Goal: Find specific page/section: Find specific page/section

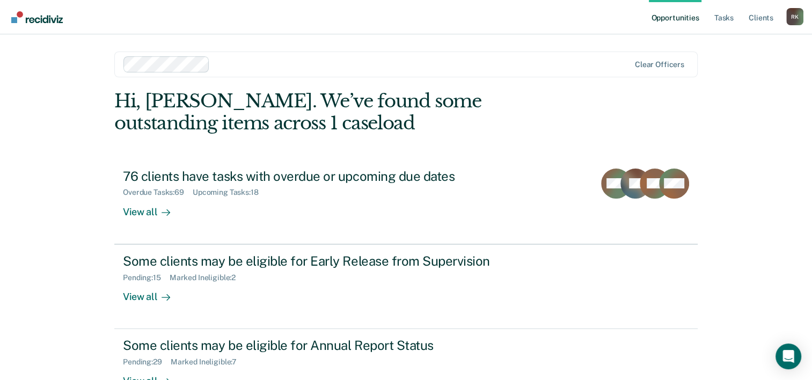
click at [790, 26] on div "[PERSON_NAME] [PERSON_NAME] Profile How it works Log Out" at bounding box center [794, 18] width 17 height 20
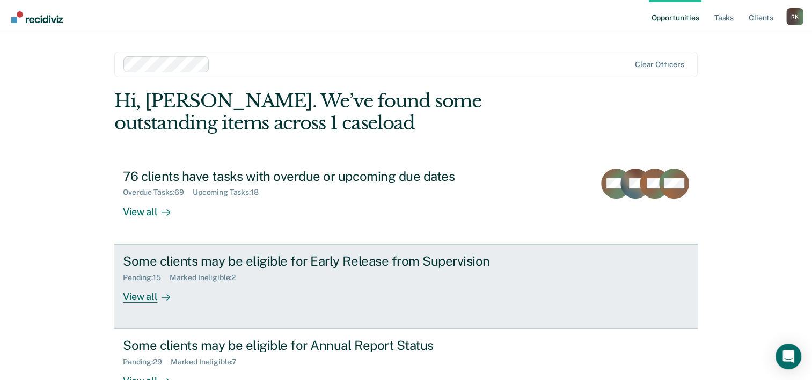
click at [404, 270] on div "Pending : 15 Marked Ineligible : 2" at bounding box center [311, 275] width 377 height 13
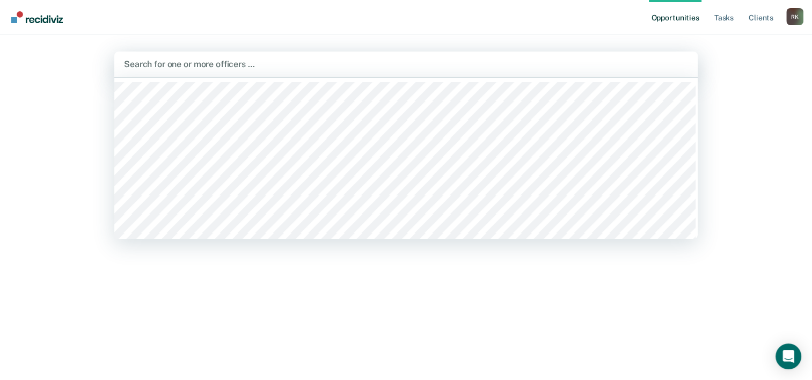
click at [191, 64] on div at bounding box center [406, 64] width 564 height 12
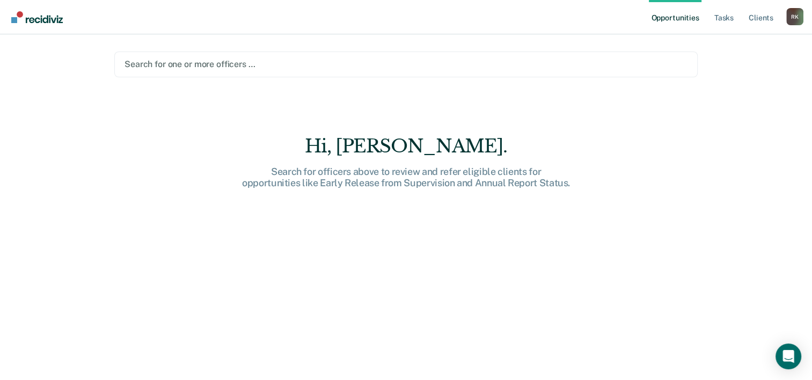
click at [194, 57] on div "Search for one or more officers …" at bounding box center [405, 64] width 565 height 14
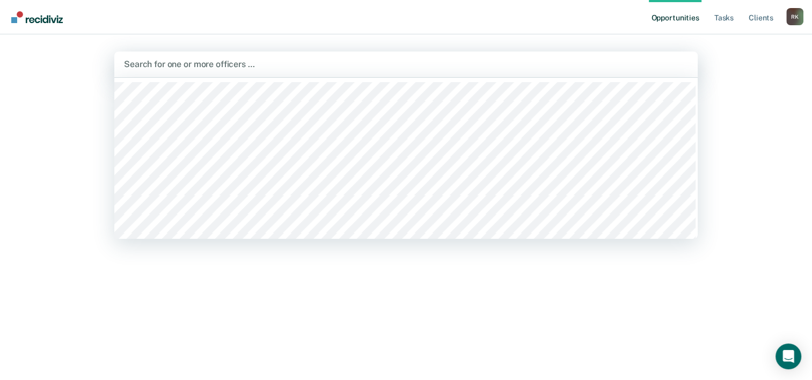
click at [195, 63] on div at bounding box center [406, 64] width 564 height 12
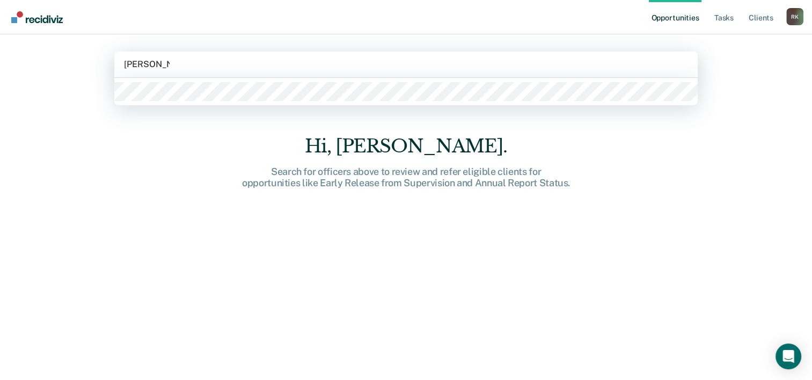
type input "[PERSON_NAME]"
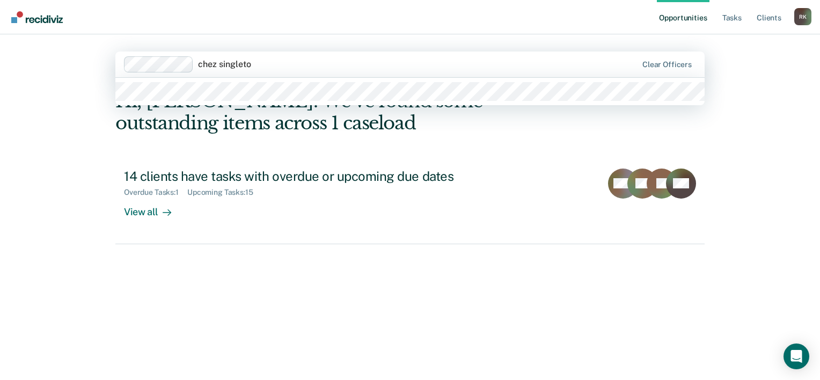
type input "chez [PERSON_NAME]"
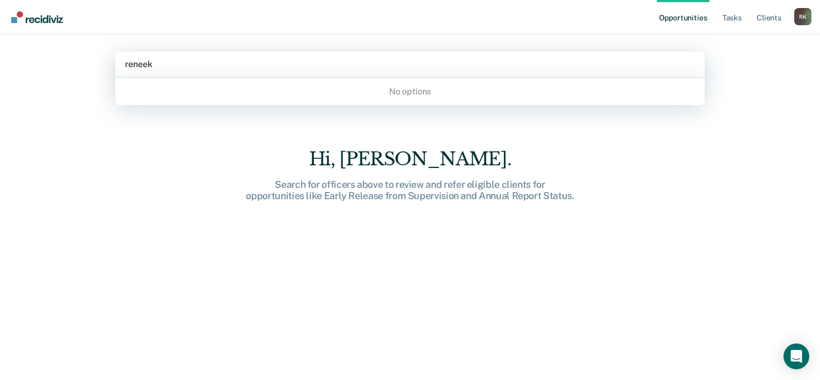
type input "[PERSON_NAME]"
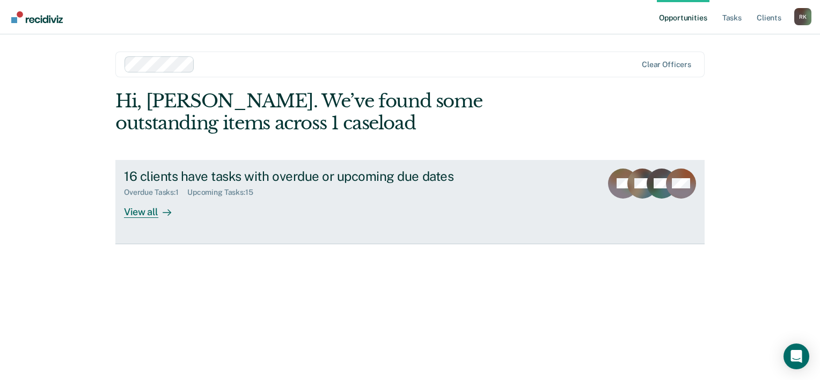
click at [382, 176] on div "16 clients have tasks with overdue or upcoming due dates" at bounding box center [312, 177] width 377 height 16
